Goal: Information Seeking & Learning: Learn about a topic

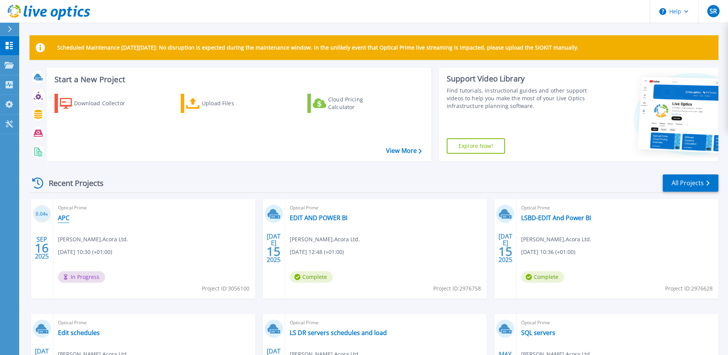
click at [65, 219] on link "APC" at bounding box center [64, 218] width 12 height 8
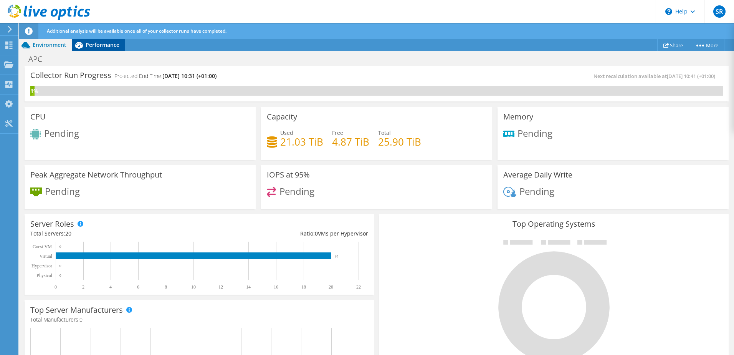
click at [99, 43] on span "Performance" at bounding box center [103, 44] width 34 height 7
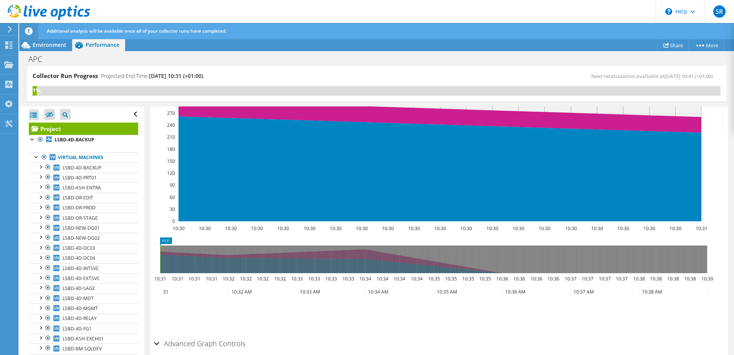
scroll to position [192, 0]
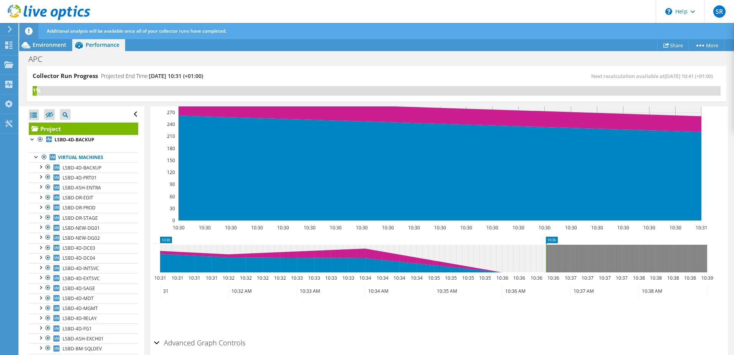
drag, startPoint x: 160, startPoint y: 253, endPoint x: 546, endPoint y: 260, distance: 385.9
click at [546, 260] on rect at bounding box center [545, 259] width 3 height 28
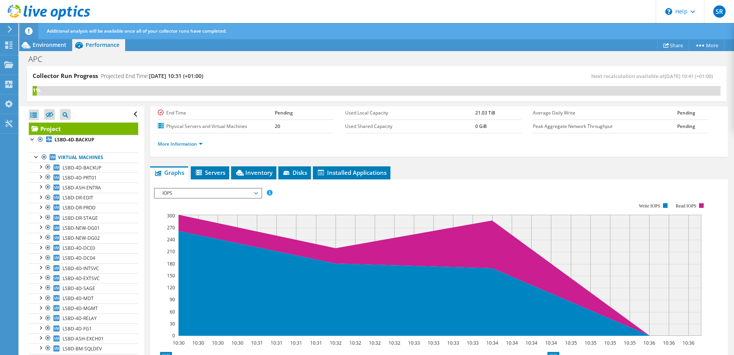
scroll to position [115, 0]
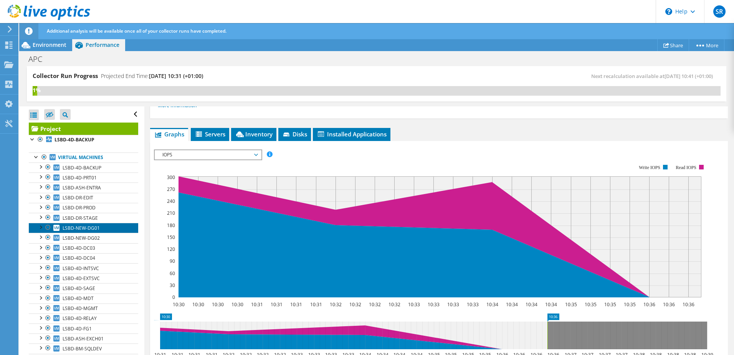
click at [93, 225] on span "LSBD-NEW-DG01" at bounding box center [81, 228] width 37 height 7
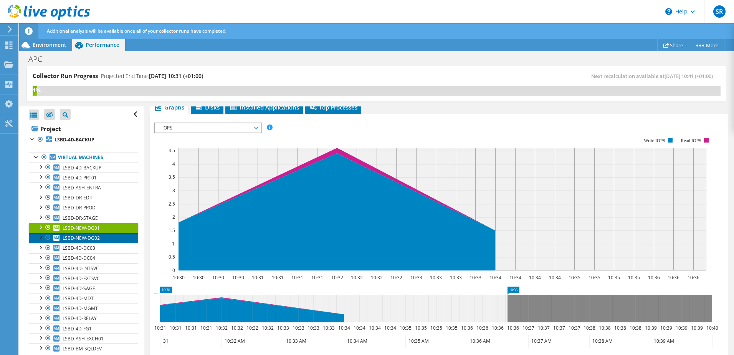
click at [88, 239] on span "LSBD-NEW-DG02" at bounding box center [81, 238] width 37 height 7
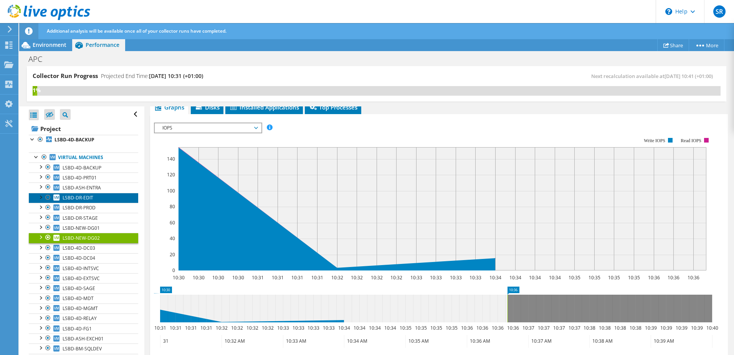
click at [79, 196] on span "LSBD-DR-EDIT" at bounding box center [78, 197] width 31 height 7
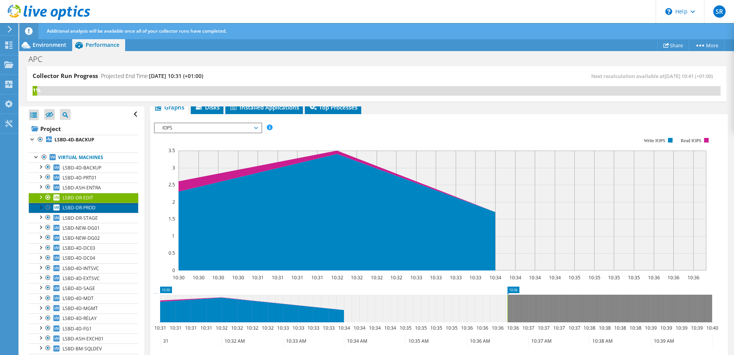
click at [79, 208] on span "LSBD-DR-PROD" at bounding box center [79, 207] width 33 height 7
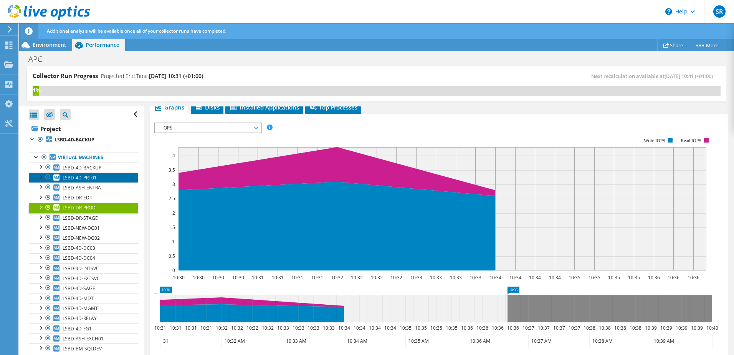
click at [96, 178] on span "LSBD-4D-PRT01" at bounding box center [80, 177] width 34 height 7
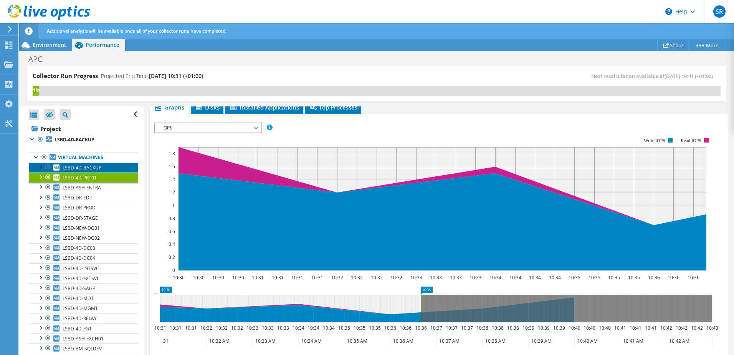
click at [93, 170] on span "LSBD-4D-BACKUP" at bounding box center [82, 167] width 39 height 7
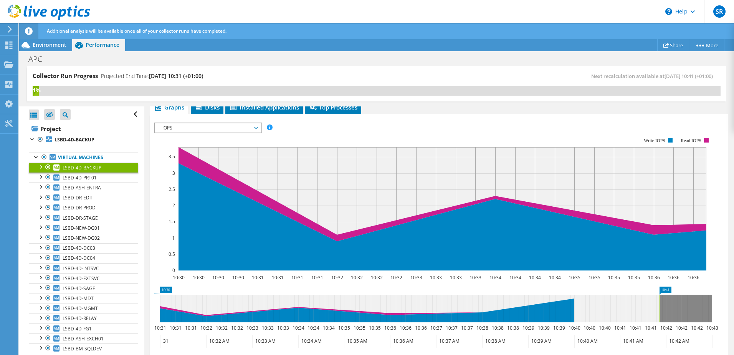
drag, startPoint x: 420, startPoint y: 305, endPoint x: 658, endPoint y: 306, distance: 238.8
click at [658, 306] on rect at bounding box center [659, 308] width 3 height 28
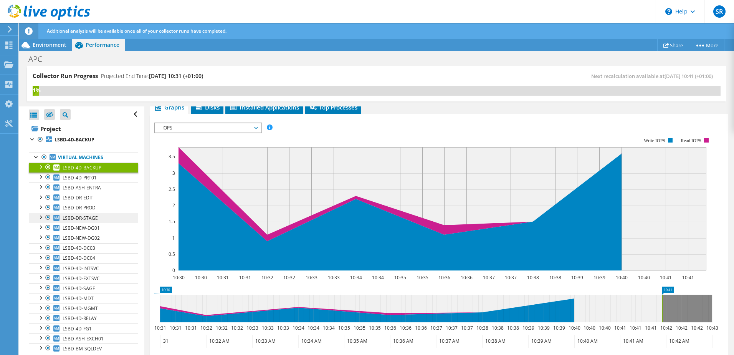
scroll to position [25, 0]
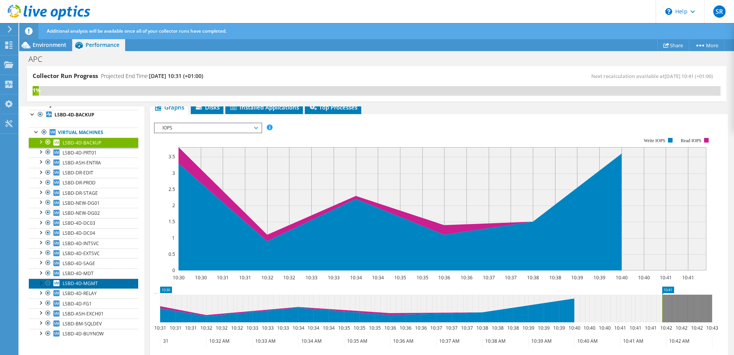
click at [79, 279] on link "LSBD-4D-MGMT" at bounding box center [83, 283] width 109 height 10
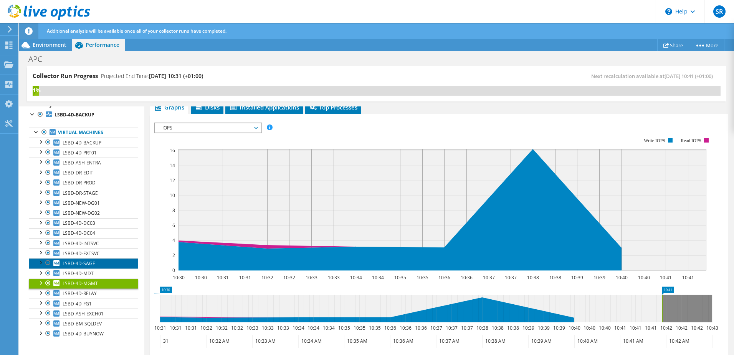
click at [93, 263] on span "LSBD-4D-SAGE" at bounding box center [79, 263] width 33 height 7
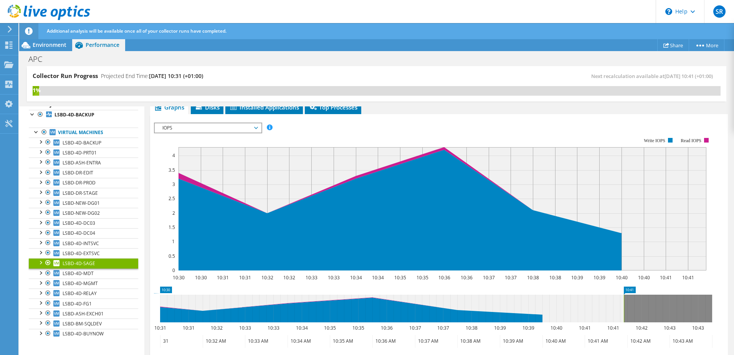
click at [41, 261] on div at bounding box center [40, 262] width 8 height 8
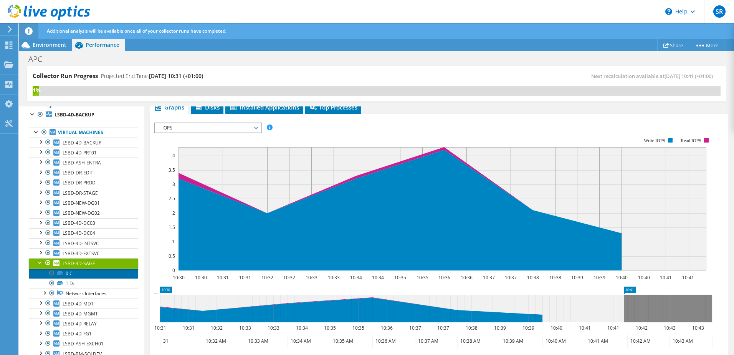
click at [66, 271] on link "0 C:" at bounding box center [83, 273] width 109 height 10
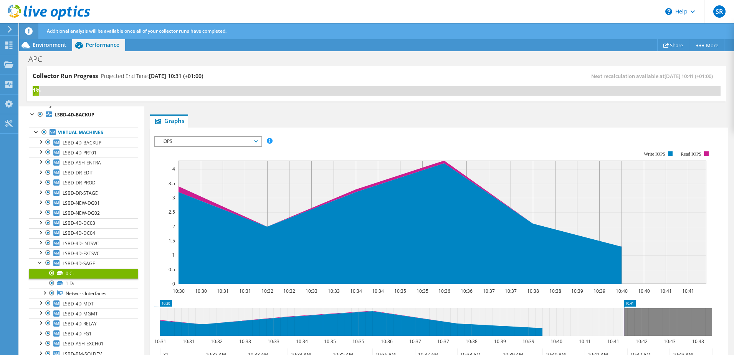
click at [208, 142] on span "IOPS" at bounding box center [208, 141] width 99 height 9
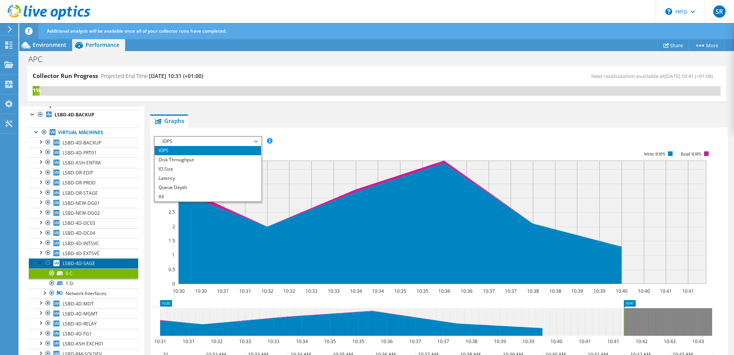
click at [73, 263] on span "LSBD-4D-SAGE" at bounding box center [79, 263] width 33 height 7
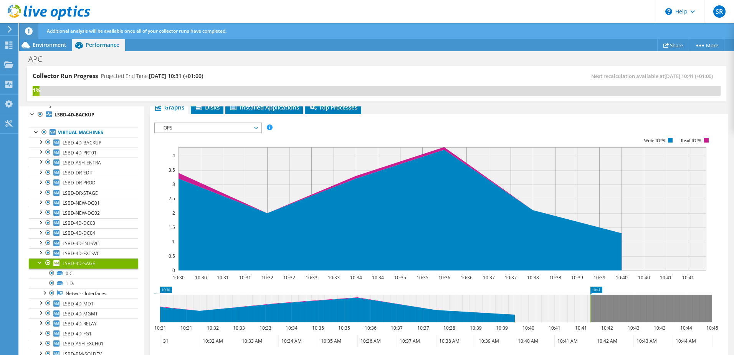
click at [248, 124] on span "IOPS" at bounding box center [208, 127] width 99 height 9
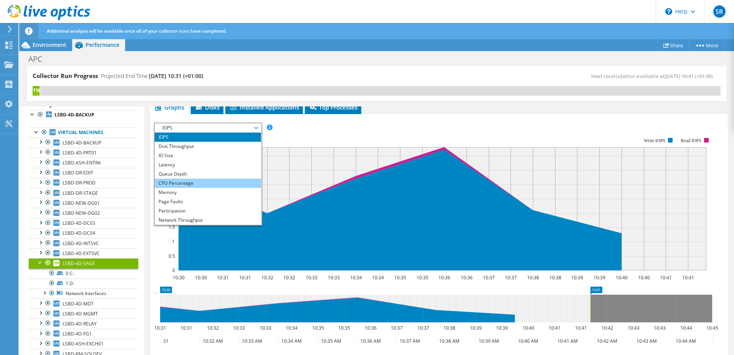
click at [190, 181] on li "CPU Percentage" at bounding box center [208, 183] width 106 height 9
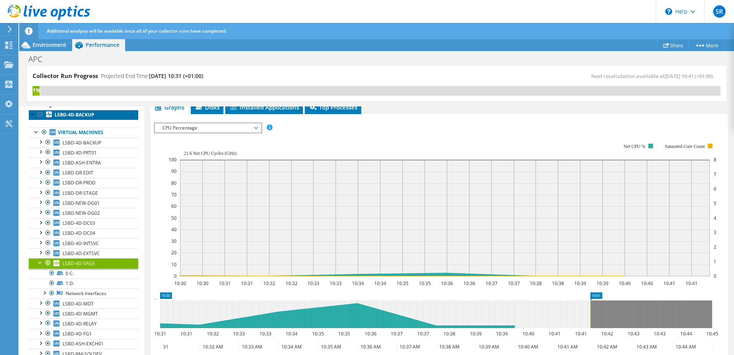
click at [72, 117] on b "LSBD-4D-BACKUP" at bounding box center [75, 114] width 40 height 7
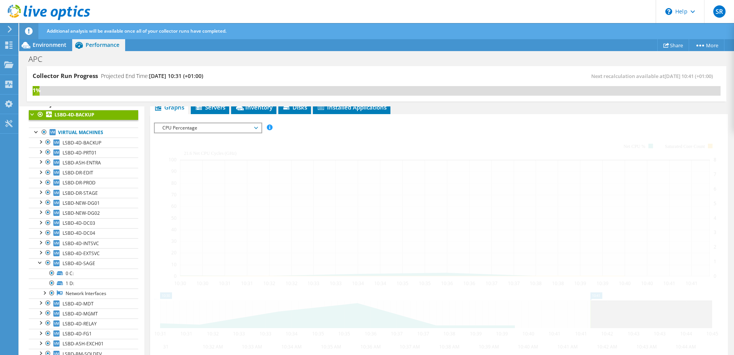
scroll to position [136, 0]
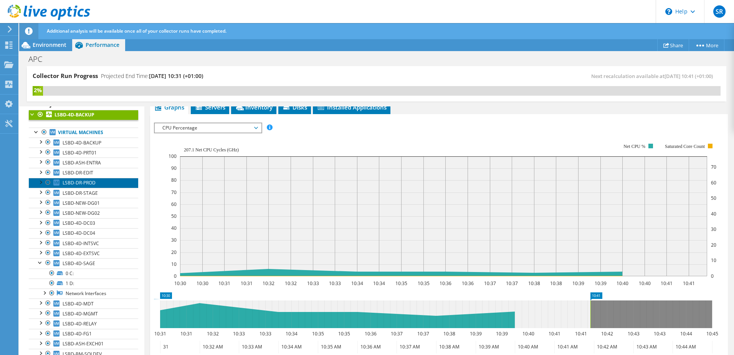
click at [93, 184] on span "LSBD-DR-PROD" at bounding box center [79, 182] width 33 height 7
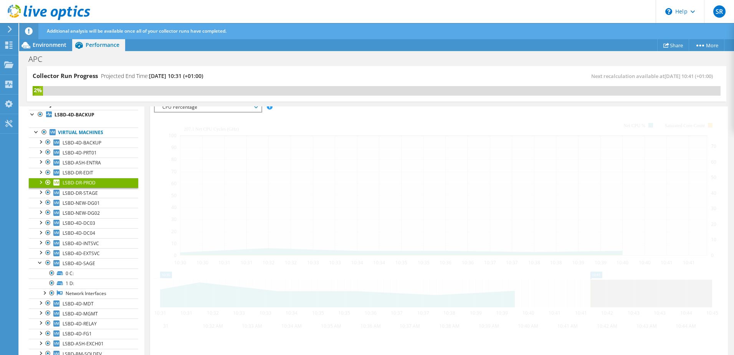
scroll to position [115, 0]
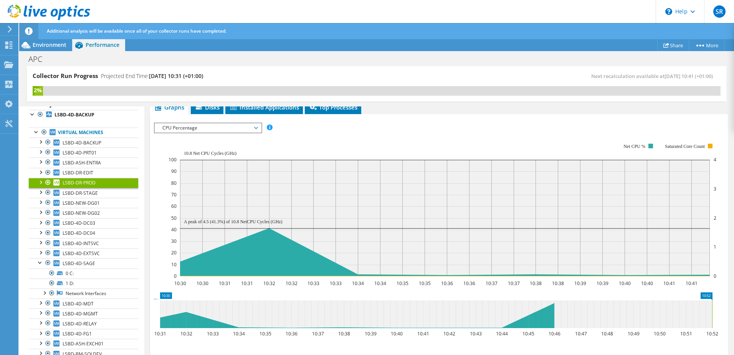
drag, startPoint x: 447, startPoint y: 314, endPoint x: 724, endPoint y: 304, distance: 277.0
click at [724, 304] on div "LSBD-DR-PROD Details Operating System Microsoft Windows Server 2019 Standard Lo…" at bounding box center [438, 217] width 589 height 452
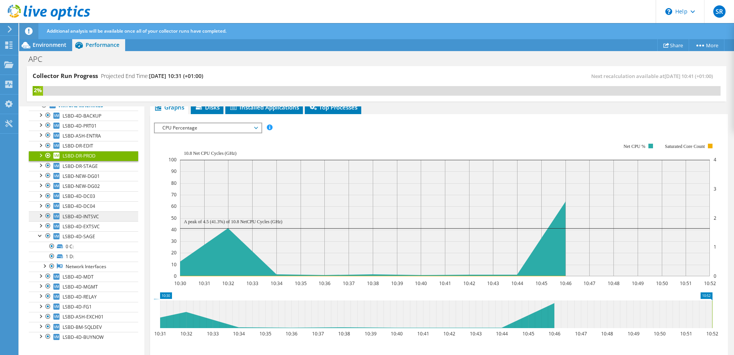
scroll to position [55, 0]
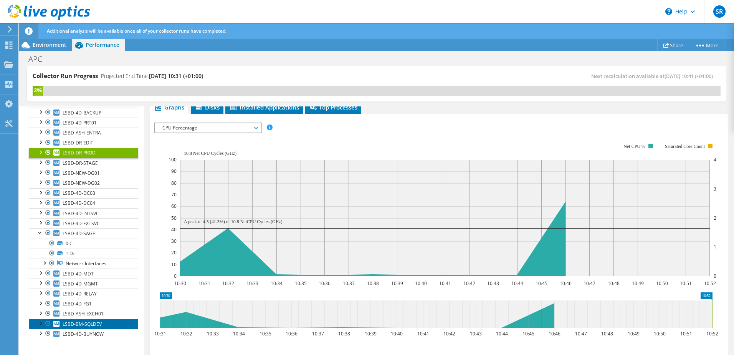
click at [86, 321] on span "LSBD-BM-SQLDEV" at bounding box center [82, 324] width 39 height 7
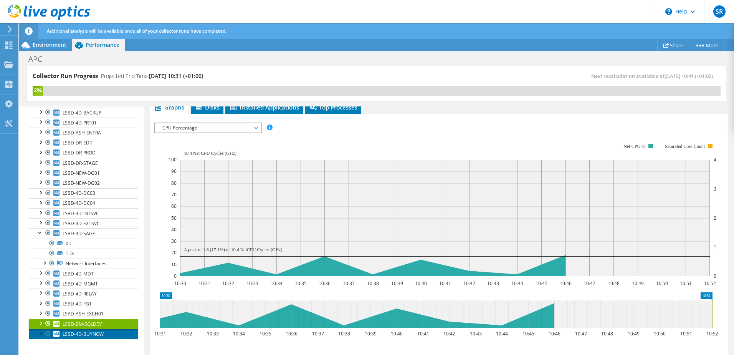
click at [86, 331] on span "LSBD-4D-BUYNOW" at bounding box center [83, 334] width 41 height 7
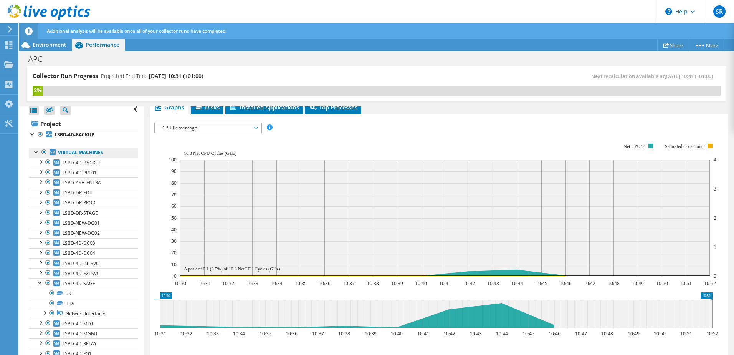
scroll to position [0, 0]
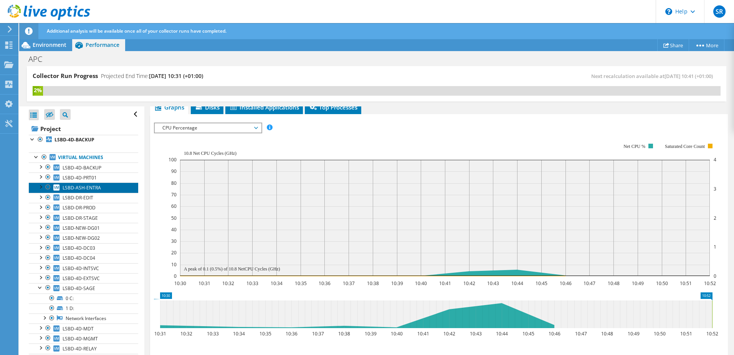
click at [79, 187] on span "LSBD-ASH-ENTRA" at bounding box center [82, 187] width 38 height 7
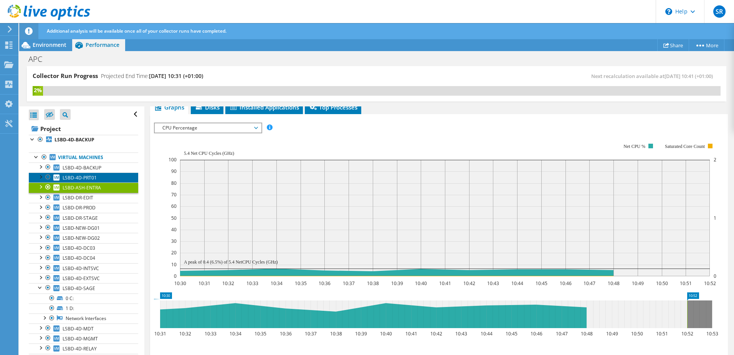
click at [92, 177] on span "LSBD-4D-PRT01" at bounding box center [80, 177] width 34 height 7
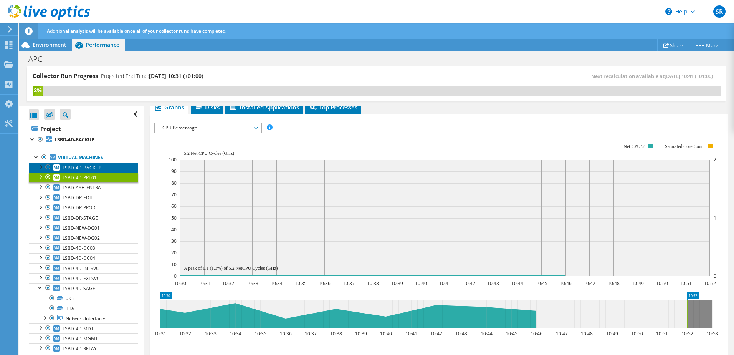
click at [74, 165] on span "LSBD-4D-BACKUP" at bounding box center [82, 167] width 39 height 7
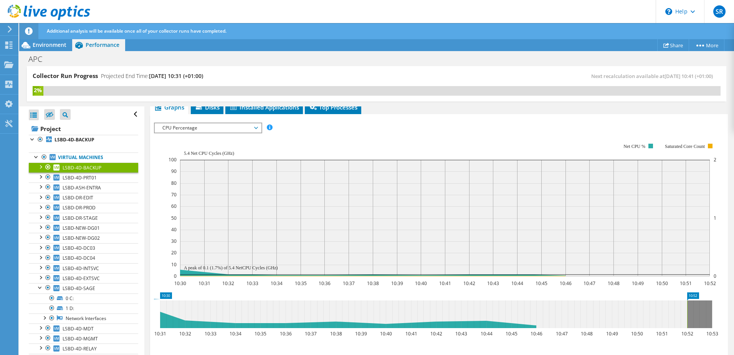
click at [220, 131] on span "CPU Percentage" at bounding box center [208, 127] width 99 height 9
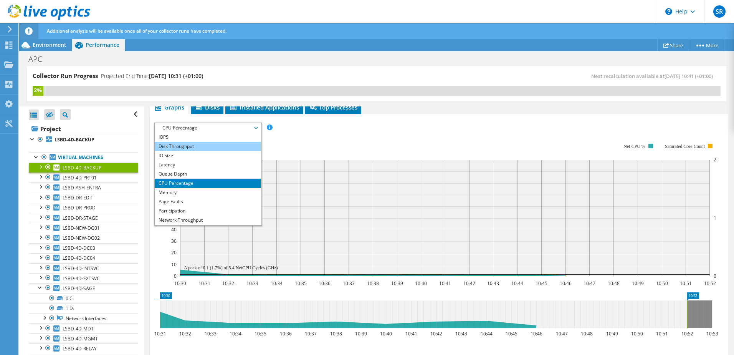
click at [197, 146] on li "Disk Throughput" at bounding box center [208, 146] width 106 height 9
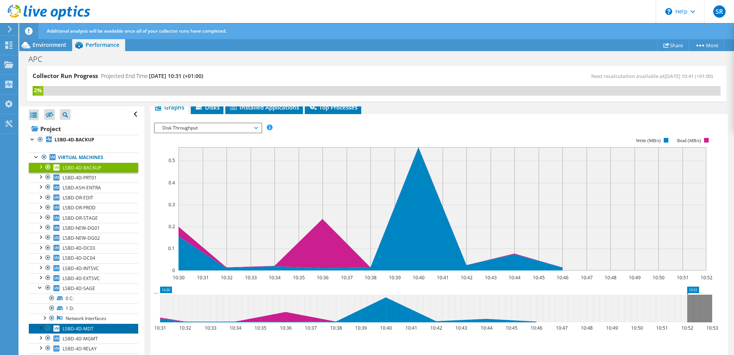
click at [82, 328] on span "LSBD-4D-MDT" at bounding box center [78, 328] width 31 height 7
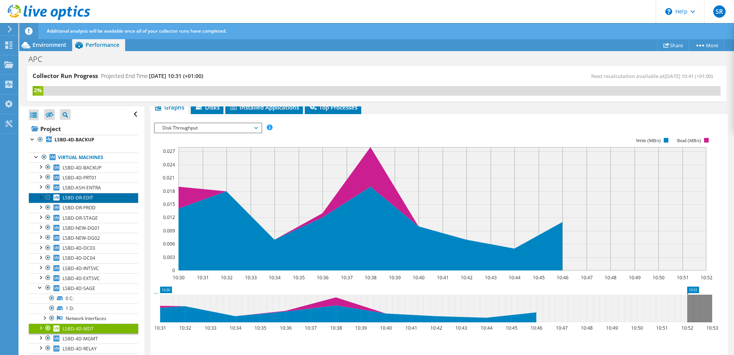
click at [81, 198] on span "LSBD-DR-EDIT" at bounding box center [78, 197] width 31 height 7
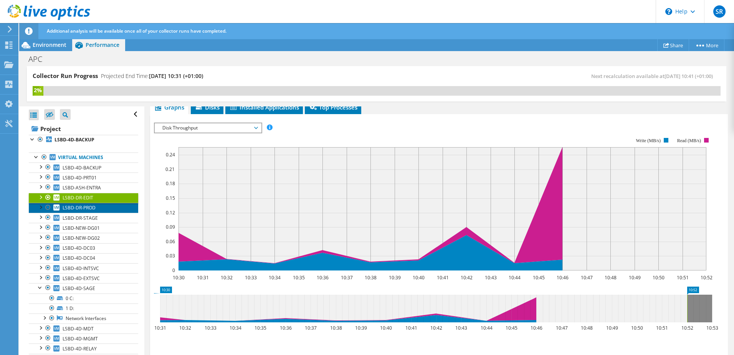
click at [79, 204] on span "LSBD-DR-PROD" at bounding box center [79, 207] width 33 height 7
